Goal: Transaction & Acquisition: Purchase product/service

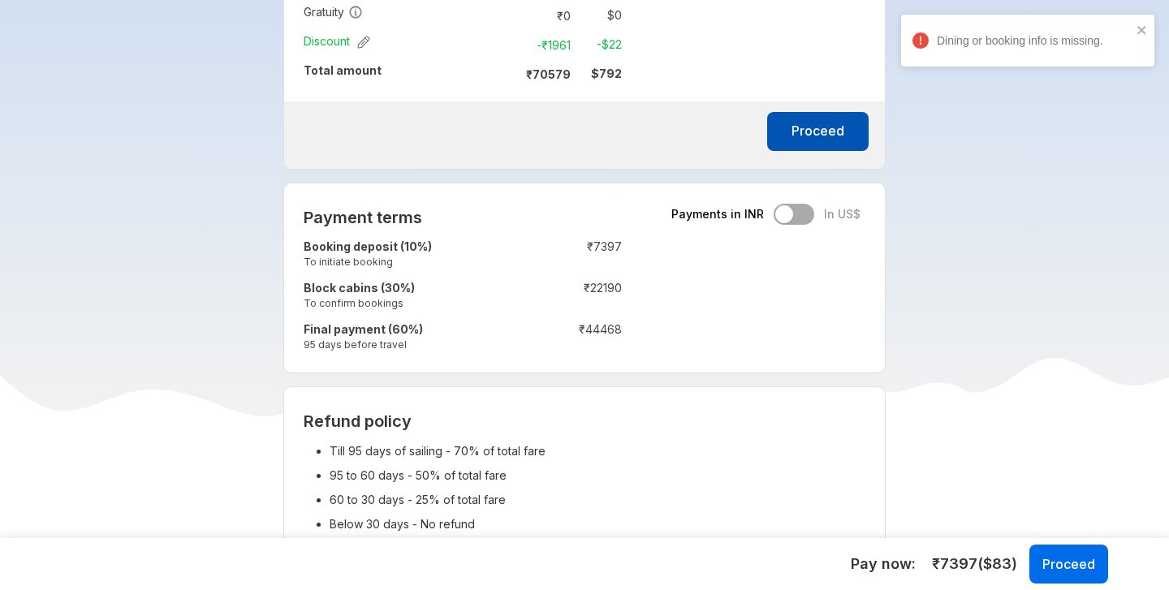
click at [807, 130] on button "Proceed" at bounding box center [817, 131] width 101 height 39
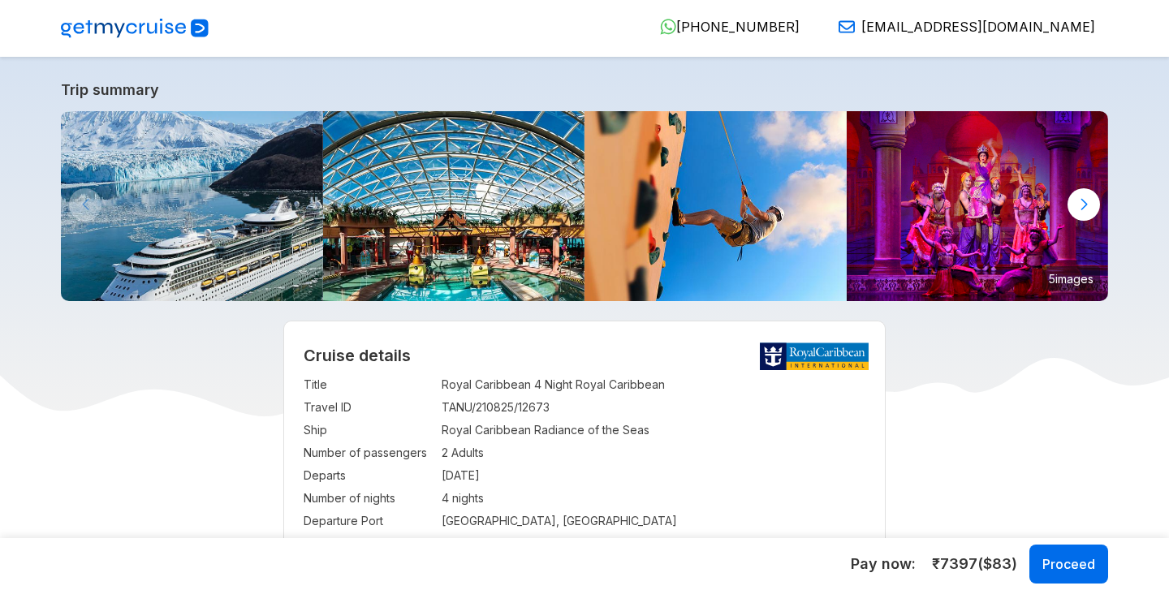
click at [99, 45] on header "919633798887 [PHONE_NUMBER] [EMAIL_ADDRESS][DOMAIN_NAME]" at bounding box center [584, 28] width 1169 height 57
click at [118, 28] on img at bounding box center [135, 28] width 148 height 19
select select "**"
select select "*"
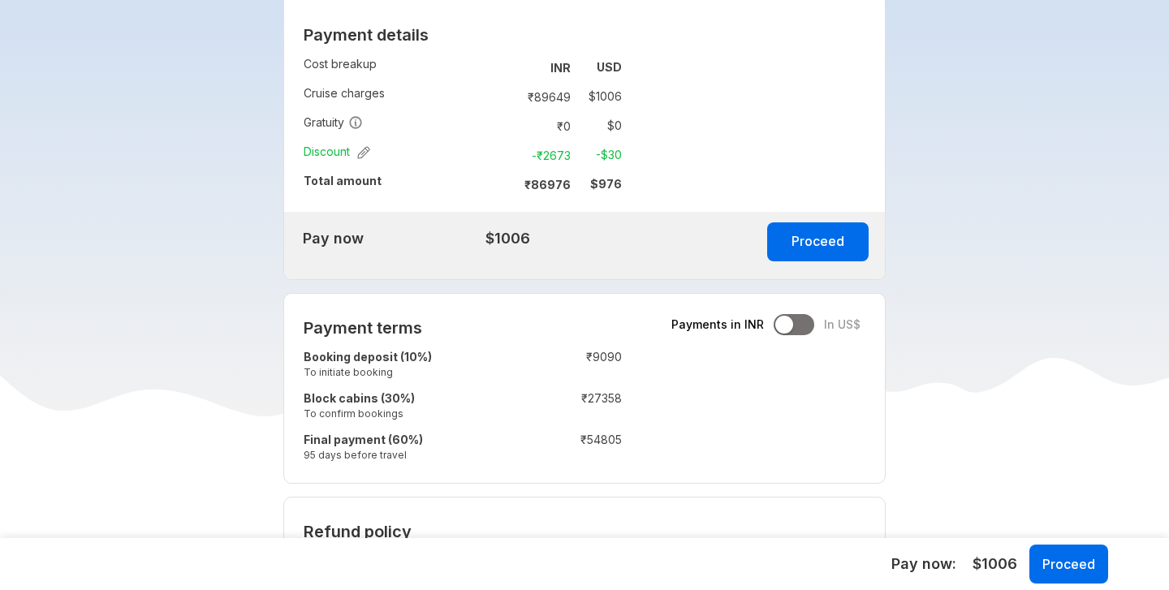
scroll to position [1103, 0]
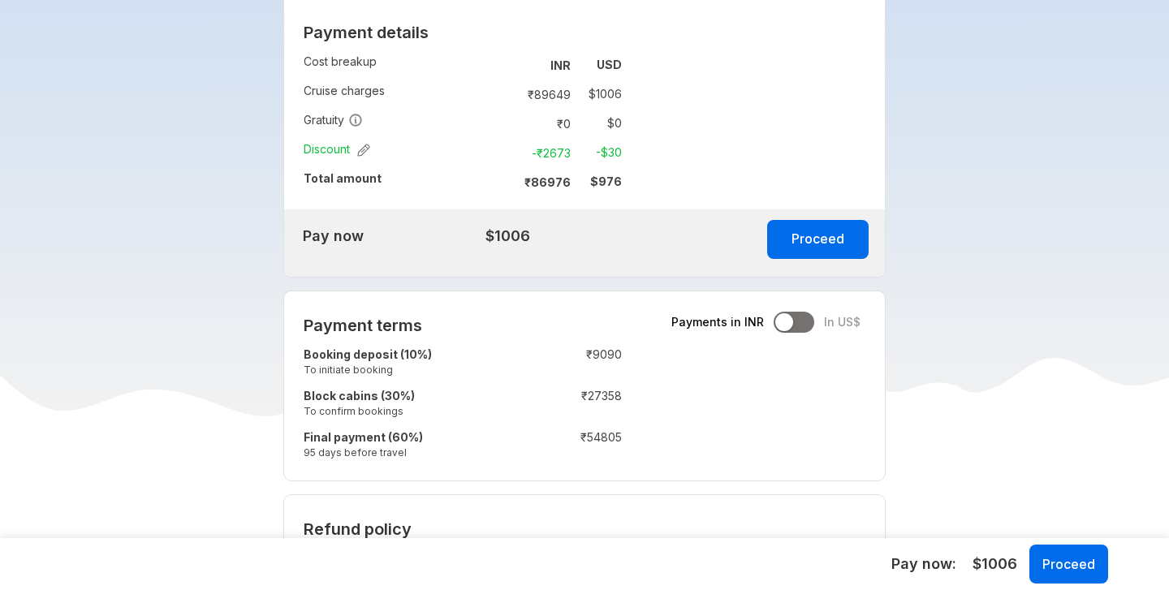
click at [808, 325] on div at bounding box center [794, 322] width 41 height 21
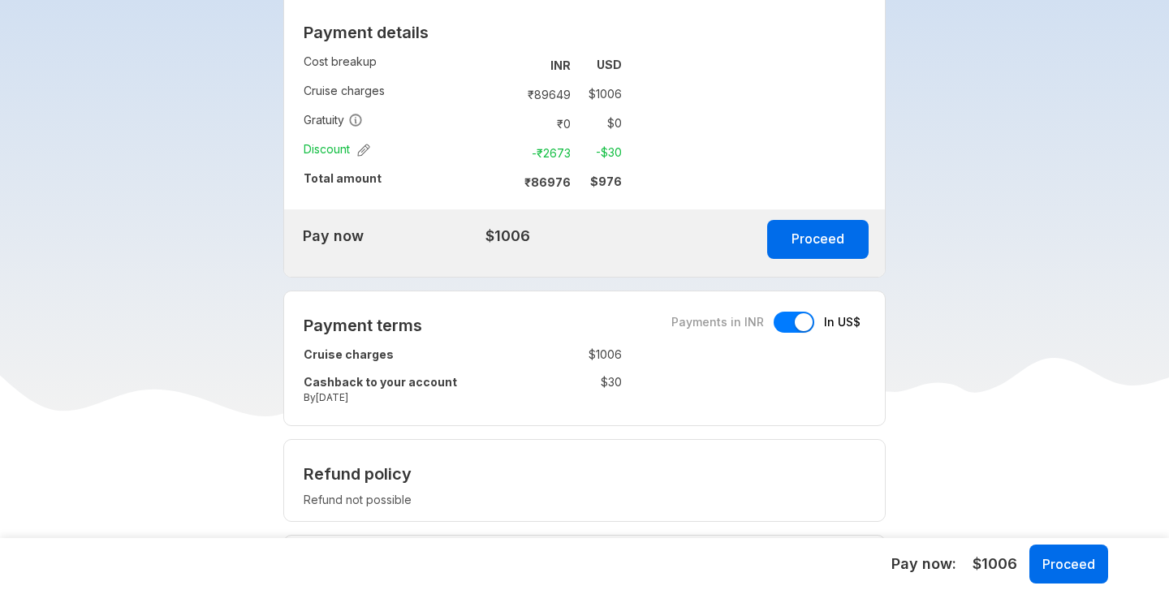
click at [784, 324] on div at bounding box center [794, 322] width 41 height 21
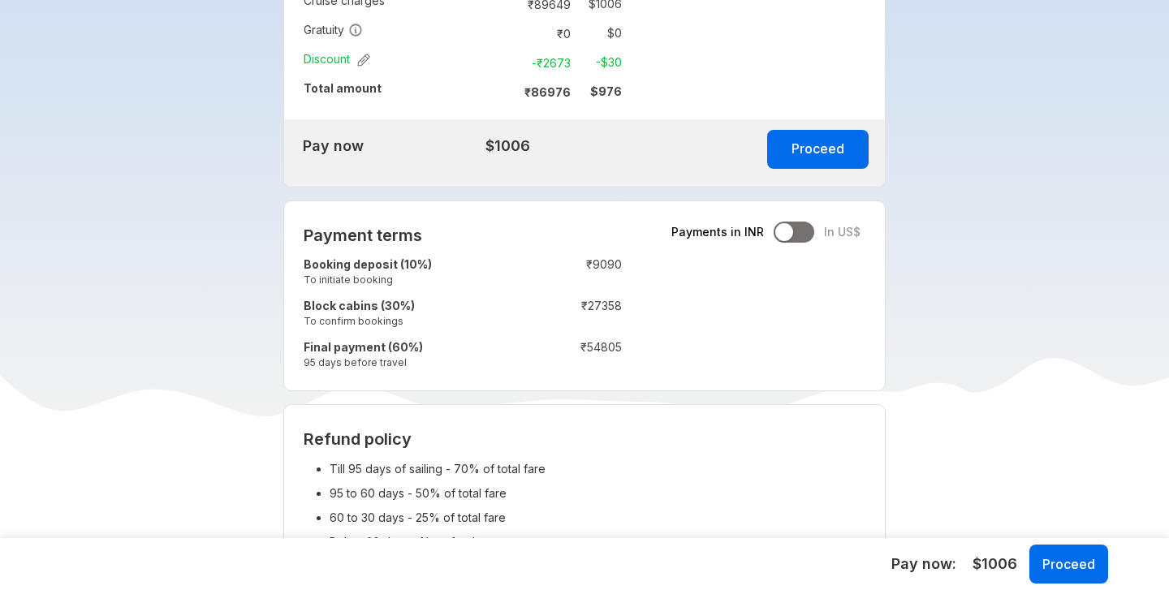
scroll to position [1169, 0]
